Goal: Information Seeking & Learning: Learn about a topic

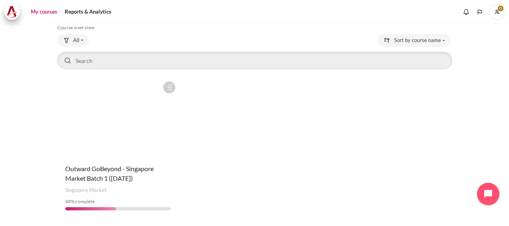
scroll to position [66, 0]
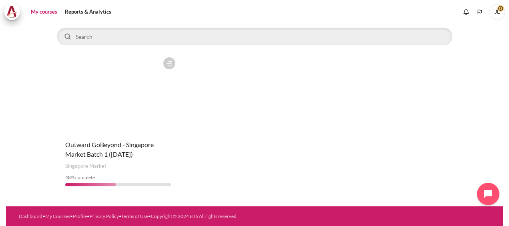
click at [122, 116] on figure "Content" at bounding box center [118, 93] width 122 height 80
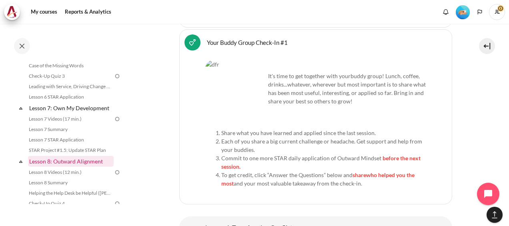
scroll to position [429, 0]
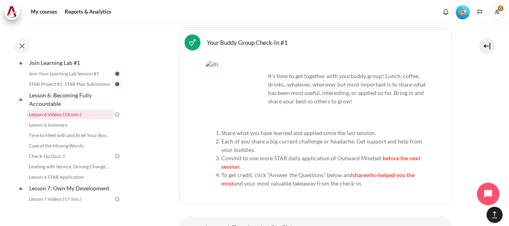
click at [63, 119] on link "Lesson 6 Videos (18 min.)" at bounding box center [69, 115] width 87 height 10
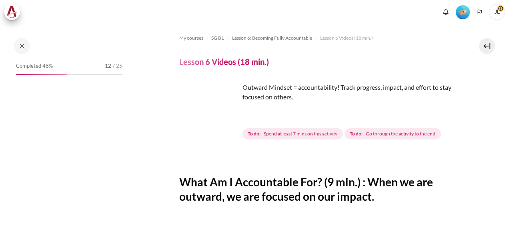
click at [227, 129] on img "Content" at bounding box center [209, 112] width 60 height 60
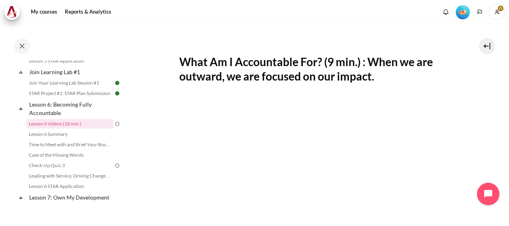
scroll to position [80, 0]
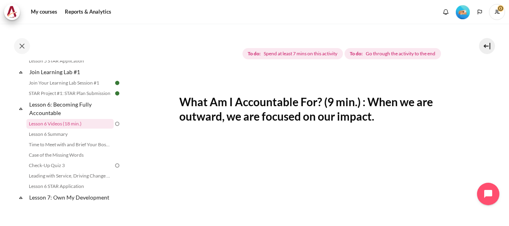
click at [227, 48] on img "Content" at bounding box center [209, 32] width 60 height 60
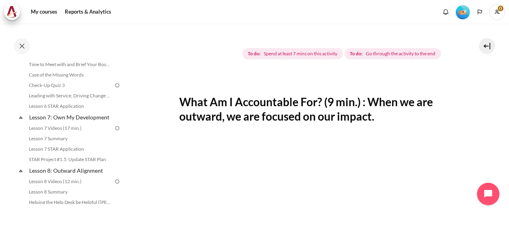
scroll to position [0, 0]
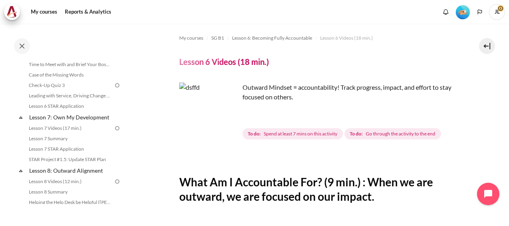
click at [235, 127] on img "Content" at bounding box center [209, 112] width 60 height 60
click at [228, 127] on img "Content" at bounding box center [209, 112] width 60 height 60
click at [252, 88] on p "Outward Mindset = accountability! Track progress, impact, and effort to stay fo…" at bounding box center [315, 91] width 273 height 19
click at [212, 100] on img "Content" at bounding box center [209, 112] width 60 height 60
click at [211, 128] on img "Content" at bounding box center [209, 112] width 60 height 60
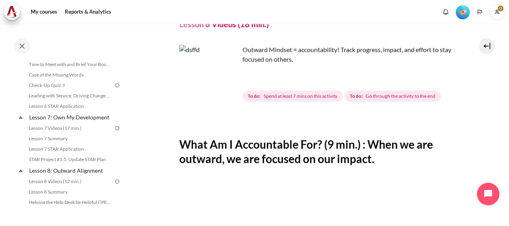
scroll to position [80, 0]
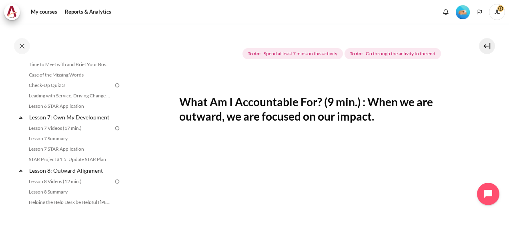
click at [227, 50] on img "Content" at bounding box center [209, 32] width 60 height 60
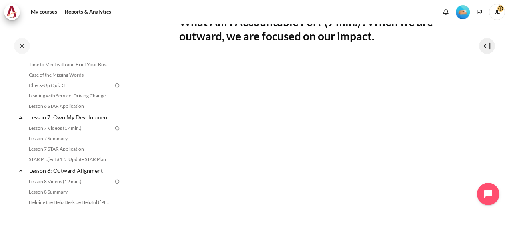
scroll to position [40, 0]
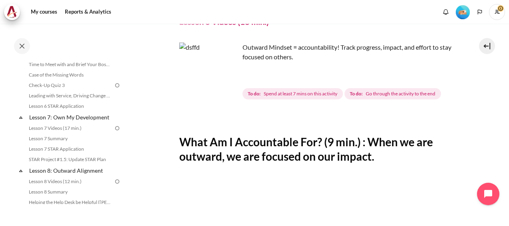
click at [197, 74] on img "Content" at bounding box center [209, 72] width 60 height 60
click at [226, 87] on img "Content" at bounding box center [209, 72] width 60 height 60
click at [239, 56] on img "Content" at bounding box center [209, 72] width 60 height 60
drag, startPoint x: 256, startPoint y: 48, endPoint x: 239, endPoint y: 54, distance: 18.6
click at [239, 54] on p "Outward Mindset = accountability! Track progress, impact, and effort to stay fo…" at bounding box center [315, 51] width 273 height 19
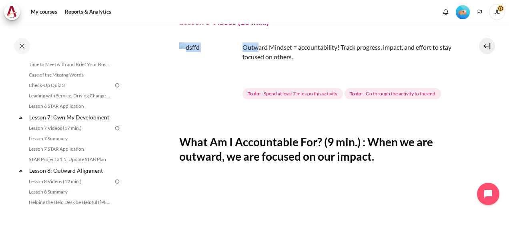
drag, startPoint x: 239, startPoint y: 54, endPoint x: 224, endPoint y: 86, distance: 34.8
click at [224, 86] on img "Content" at bounding box center [209, 72] width 60 height 60
click at [214, 91] on img "Content" at bounding box center [209, 72] width 60 height 60
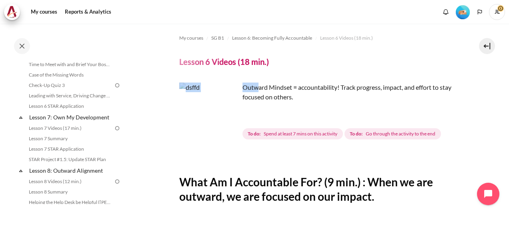
click at [214, 105] on img "Content" at bounding box center [209, 112] width 60 height 60
click at [213, 105] on img "Content" at bounding box center [209, 112] width 60 height 60
click at [285, 108] on div "Outward Mindset = accountability! Track progress, impact, and effort to stay fo…" at bounding box center [315, 98] width 273 height 32
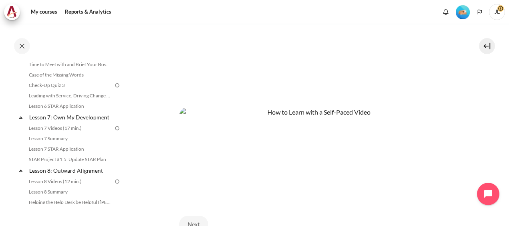
scroll to position [80, 0]
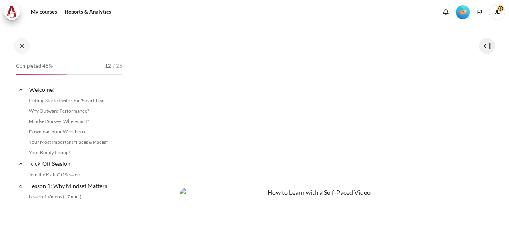
scroll to position [420, 0]
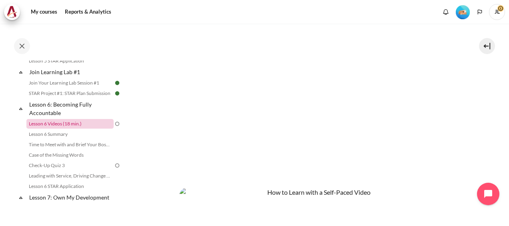
click at [88, 129] on link "Lesson 6 Videos (18 min.)" at bounding box center [69, 124] width 87 height 10
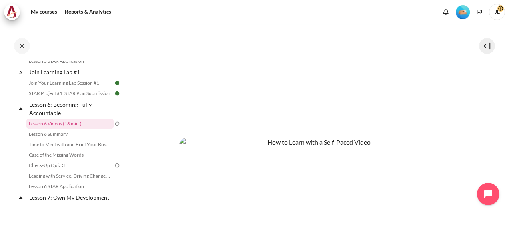
scroll to position [320, 0]
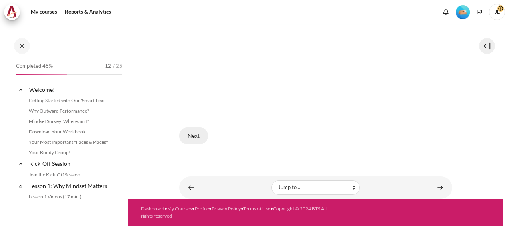
scroll to position [420, 0]
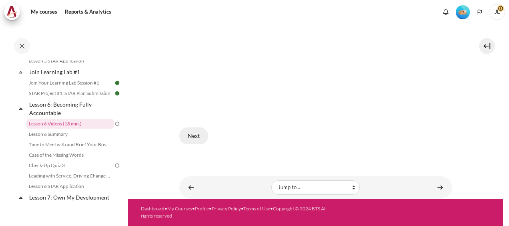
click at [195, 133] on button "Next" at bounding box center [193, 135] width 29 height 17
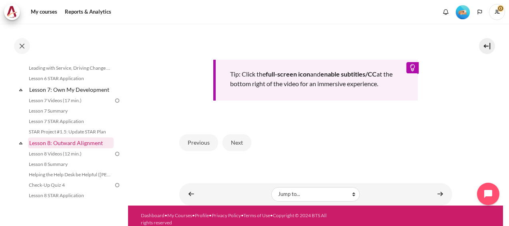
scroll to position [540, 0]
